Goal: Task Accomplishment & Management: Manage account settings

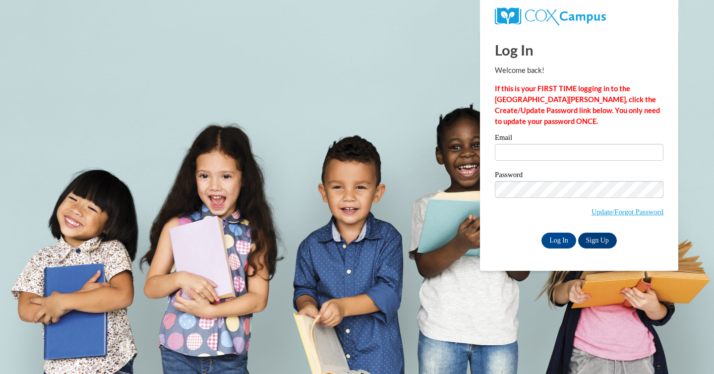
type input "[EMAIL_ADDRESS][DOMAIN_NAME]"
click at [559, 236] on input "Log In" at bounding box center [559, 241] width 35 height 16
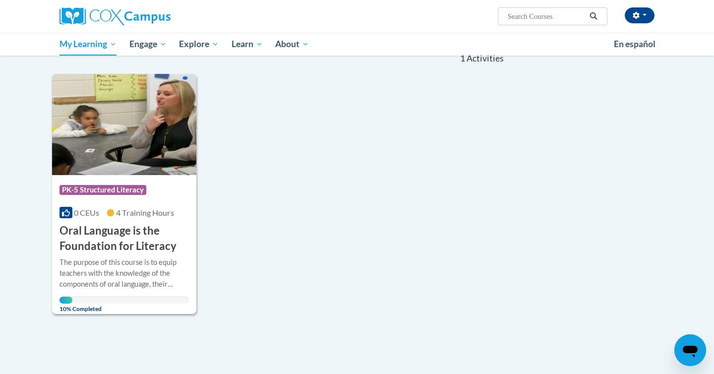
scroll to position [108, 0]
